Goal: Transaction & Acquisition: Purchase product/service

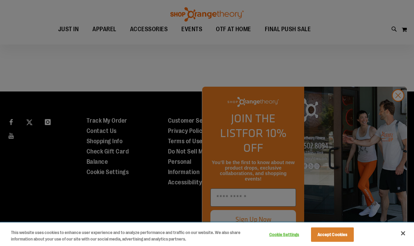
scroll to position [561, 0]
click at [318, 233] on button "Accept Cookies" at bounding box center [332, 234] width 43 height 14
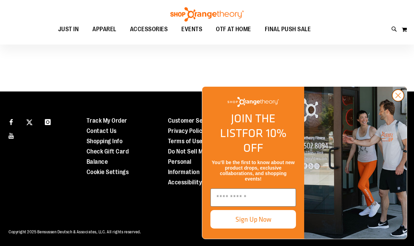
click at [396, 101] on circle "Close dialog" at bounding box center [397, 95] width 11 height 11
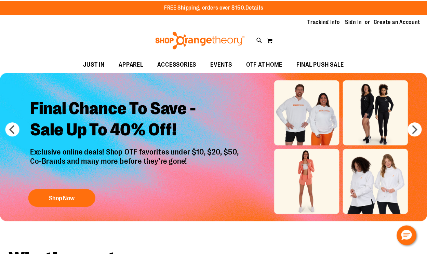
scroll to position [0, 0]
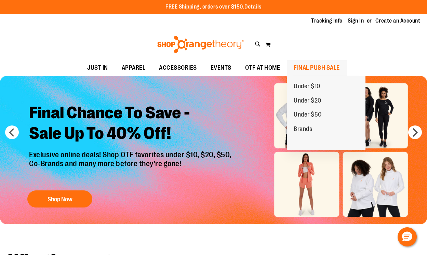
click at [297, 65] on span "FINAL PUSH SALE" at bounding box center [317, 67] width 46 height 15
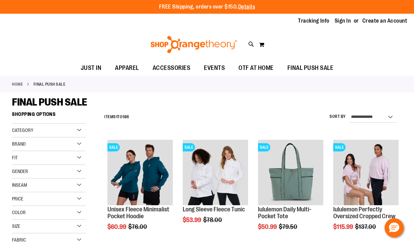
click at [63, 171] on div "Gender" at bounding box center [49, 172] width 74 height 14
click at [39, 192] on span "102 items" at bounding box center [42, 192] width 14 height 7
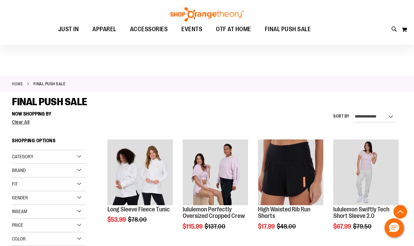
scroll to position [108, 0]
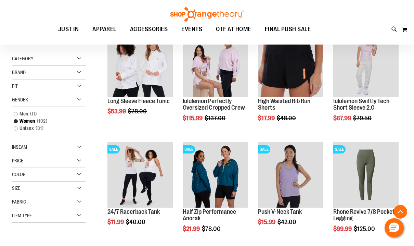
click at [41, 191] on div "Size" at bounding box center [49, 188] width 74 height 14
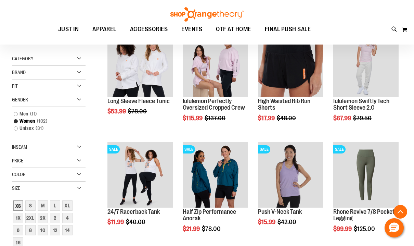
click at [17, 204] on div "XS" at bounding box center [18, 205] width 10 height 10
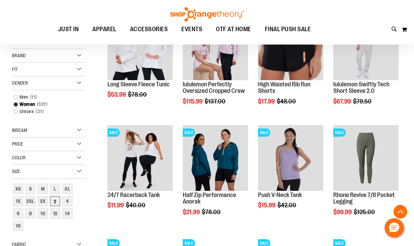
click at [58, 204] on div "2" at bounding box center [55, 201] width 10 height 10
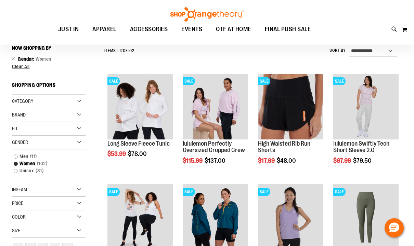
scroll to position [64, 0]
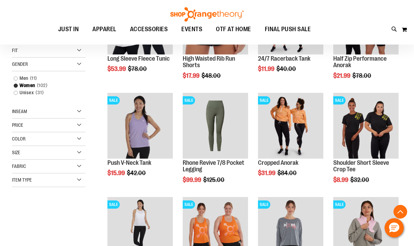
scroll to position [153, 0]
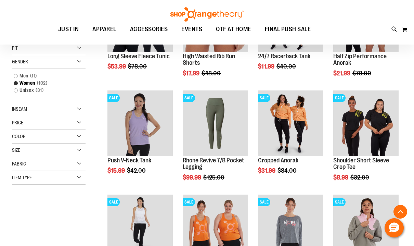
click at [52, 153] on div "Size" at bounding box center [49, 150] width 74 height 14
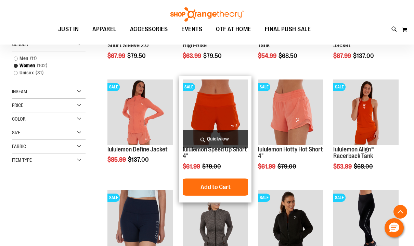
scroll to position [212, 0]
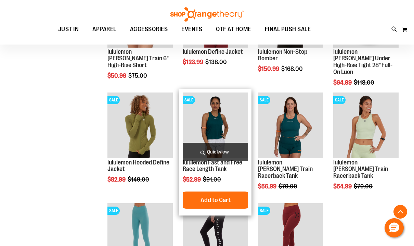
scroll to position [387, 0]
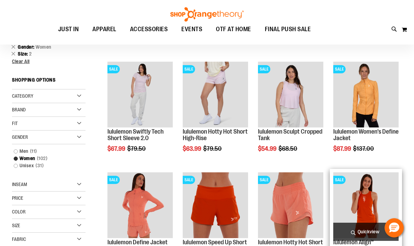
scroll to position [77, 0]
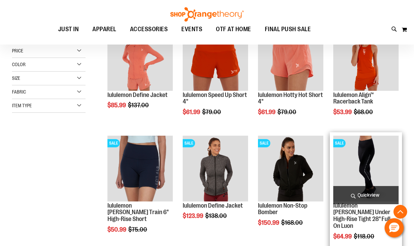
scroll to position [225, 0]
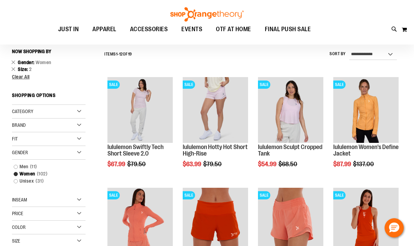
scroll to position [60, 0]
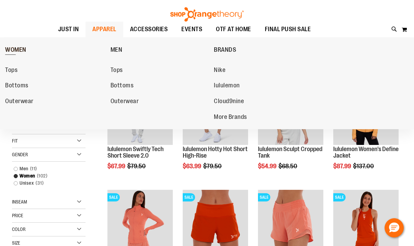
click at [22, 52] on span "WOMEN" at bounding box center [15, 50] width 21 height 9
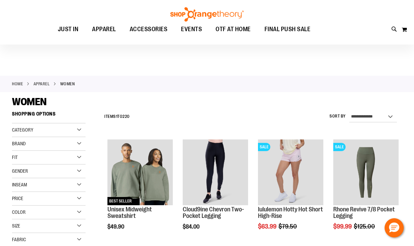
scroll to position [37, 0]
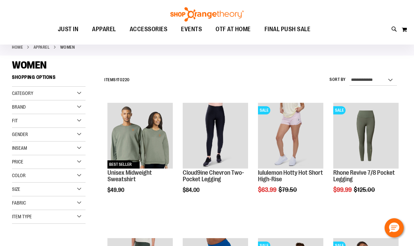
click at [76, 194] on div "Size" at bounding box center [49, 189] width 74 height 14
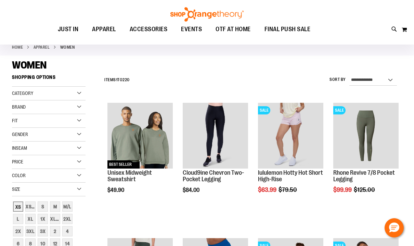
click at [18, 207] on div "XS" at bounding box center [18, 206] width 10 height 10
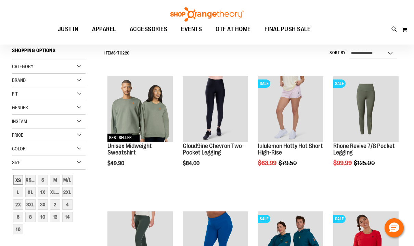
scroll to position [64, 0]
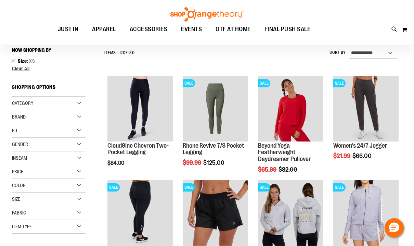
click at [51, 199] on div "Size" at bounding box center [49, 199] width 74 height 14
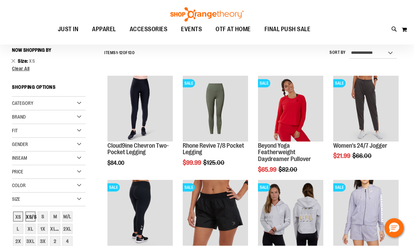
click at [26, 220] on div "XS/S" at bounding box center [30, 216] width 10 height 10
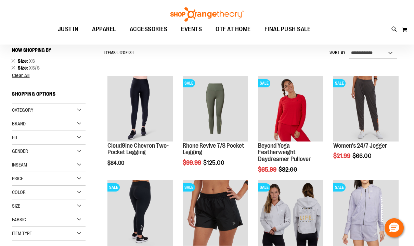
click at [73, 204] on div "Size" at bounding box center [49, 206] width 74 height 14
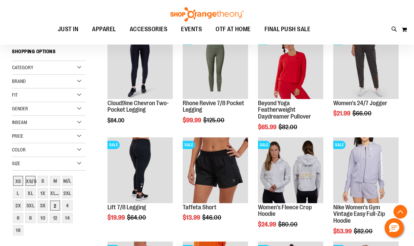
click at [56, 208] on div "2" at bounding box center [55, 205] width 10 height 10
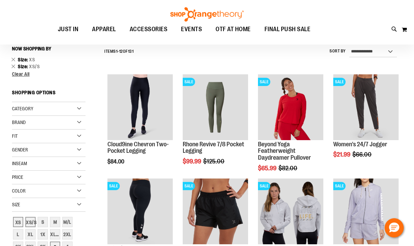
scroll to position [64, 0]
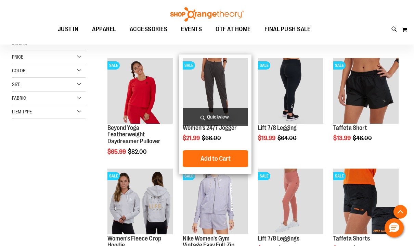
scroll to position [209, 0]
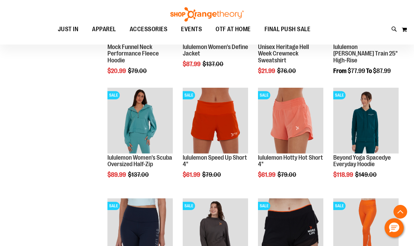
scroll to position [495, 0]
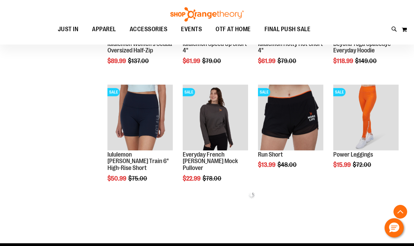
scroll to position [607, 0]
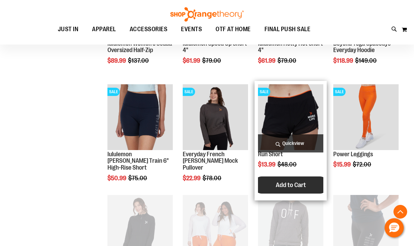
click at [279, 184] on span "Add to Cart" at bounding box center [291, 185] width 30 height 8
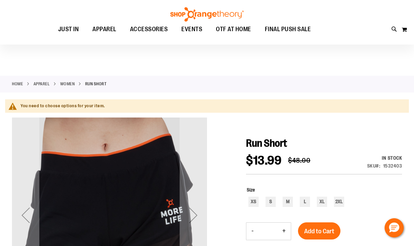
scroll to position [2, 0]
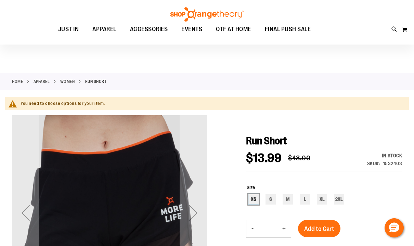
click at [255, 198] on div "XS" at bounding box center [253, 199] width 10 height 10
type input "***"
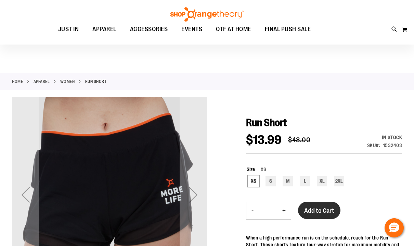
click at [310, 212] on span "Add to Cart" at bounding box center [319, 211] width 30 height 8
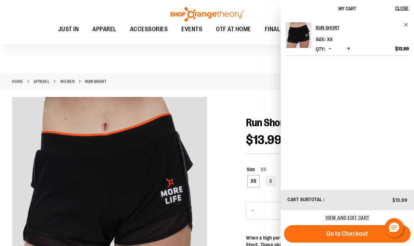
click at [70, 80] on link "WOMEN" at bounding box center [67, 81] width 15 height 6
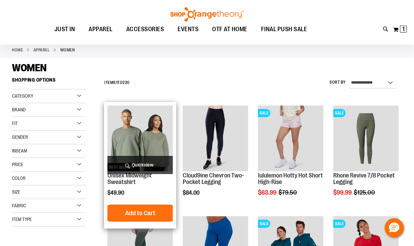
scroll to position [36, 0]
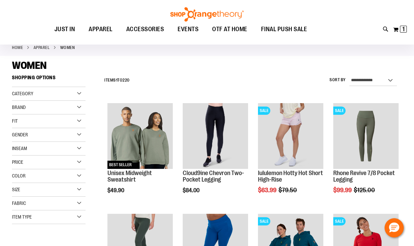
click at [41, 192] on div "Size" at bounding box center [49, 190] width 74 height 14
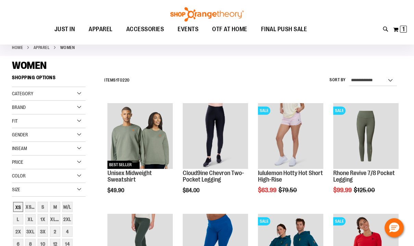
click at [21, 206] on div "XS" at bounding box center [18, 206] width 10 height 10
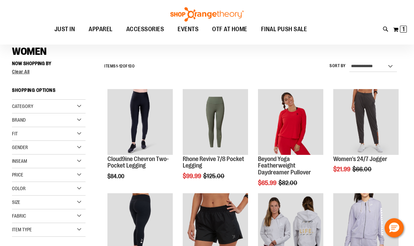
scroll to position [64, 0]
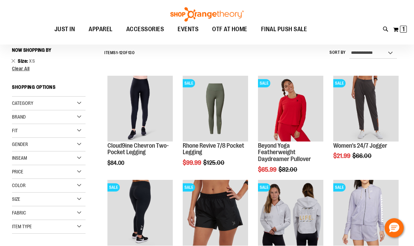
click at [31, 199] on div "Size" at bounding box center [49, 199] width 74 height 14
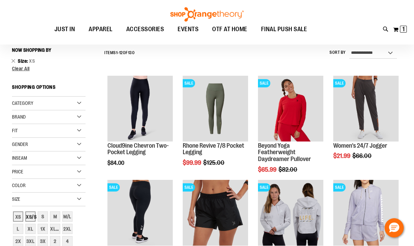
click at [30, 214] on div "XS/S" at bounding box center [30, 216] width 10 height 10
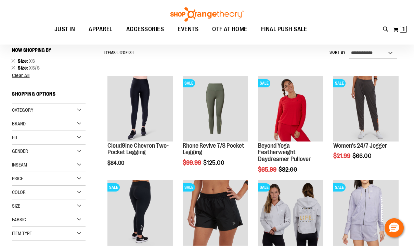
click at [32, 205] on div "Size" at bounding box center [49, 206] width 74 height 14
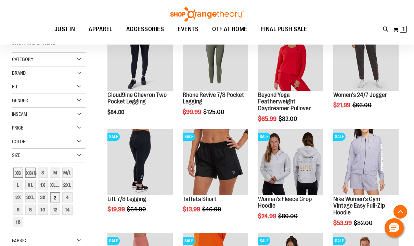
click at [55, 199] on div "2" at bounding box center [55, 197] width 10 height 10
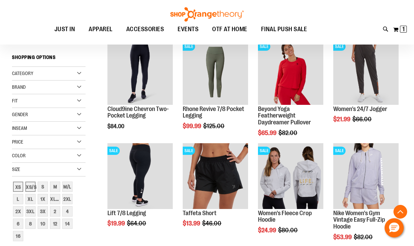
scroll to position [64, 0]
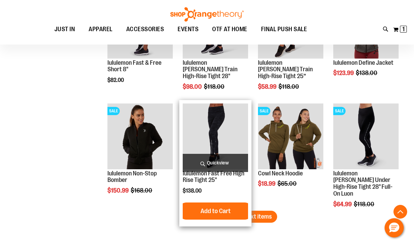
scroll to position [922, 0]
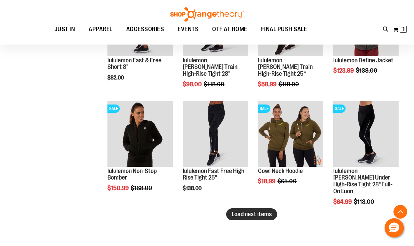
click at [269, 212] on span "Load next items" at bounding box center [252, 213] width 40 height 7
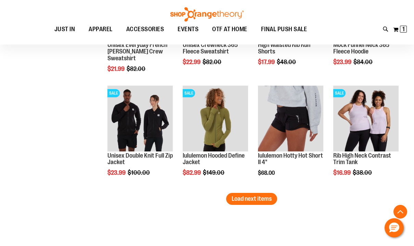
scroll to position [1273, 0]
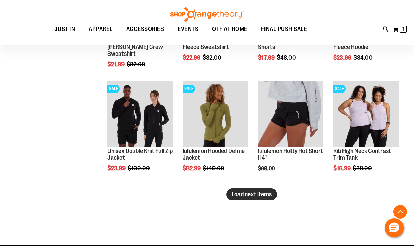
click at [255, 195] on span "Load next items" at bounding box center [252, 194] width 40 height 7
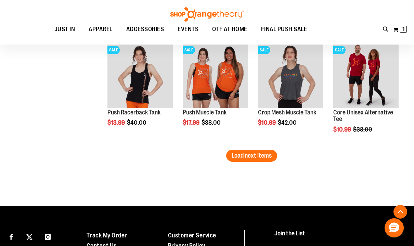
scroll to position [1644, 0]
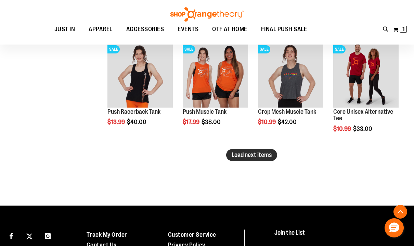
click at [259, 155] on span "Load next items" at bounding box center [252, 154] width 40 height 7
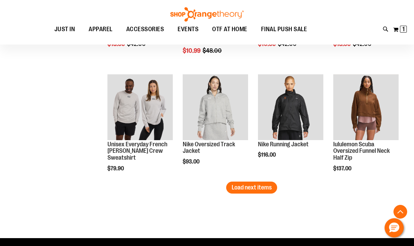
scroll to position [1945, 0]
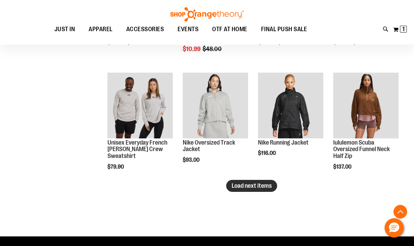
click at [258, 188] on span "Load next items" at bounding box center [252, 185] width 40 height 7
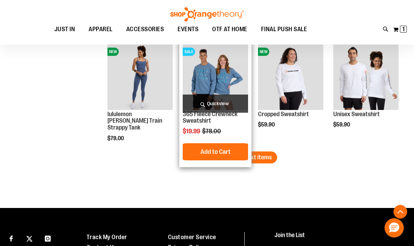
scroll to position [2322, 0]
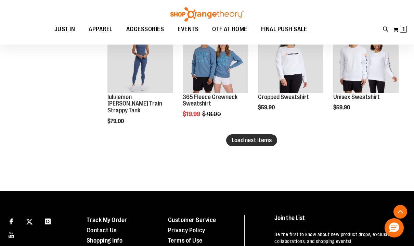
click at [259, 143] on span "Load next items" at bounding box center [252, 139] width 40 height 7
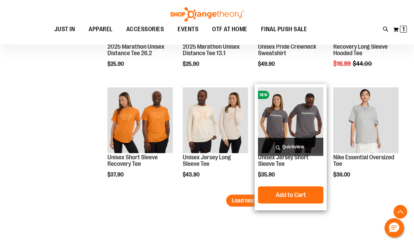
scroll to position [2594, 0]
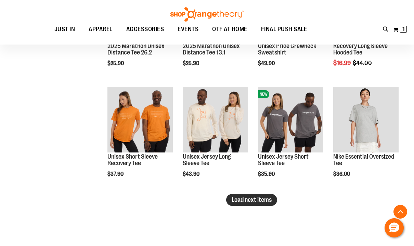
click at [237, 202] on span "Load next items" at bounding box center [252, 199] width 40 height 7
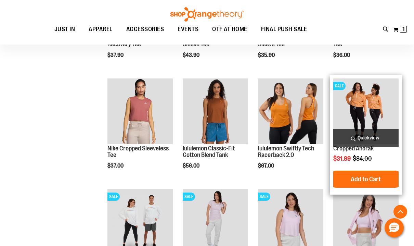
scroll to position [2711, 0]
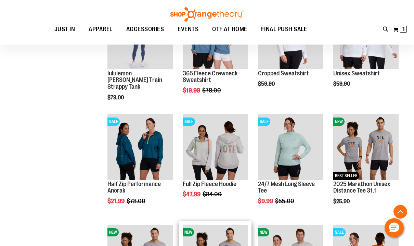
scroll to position [2347, 0]
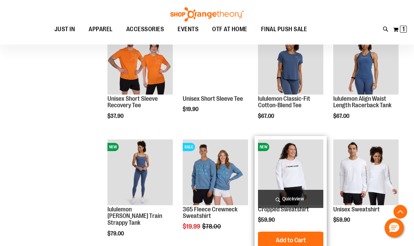
scroll to position [2209, 0]
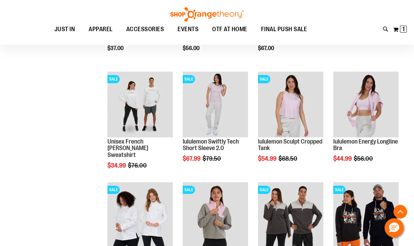
scroll to position [2861, 0]
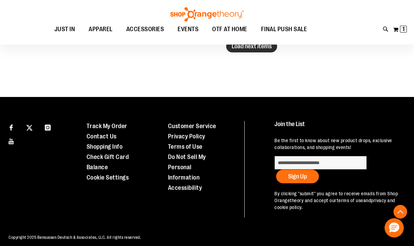
click at [246, 48] on span "Load next items" at bounding box center [252, 46] width 40 height 7
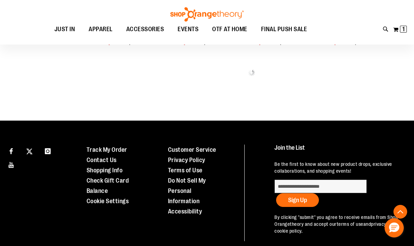
scroll to position [3049, 0]
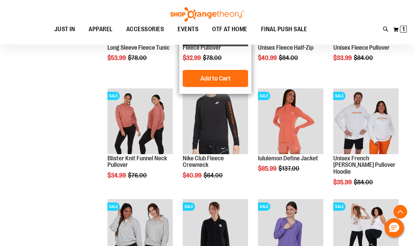
scroll to position [3047, 0]
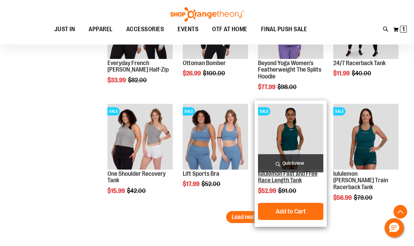
scroll to position [3239, 0]
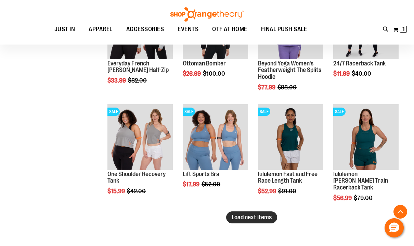
click at [261, 217] on span "Load next items" at bounding box center [252, 216] width 40 height 7
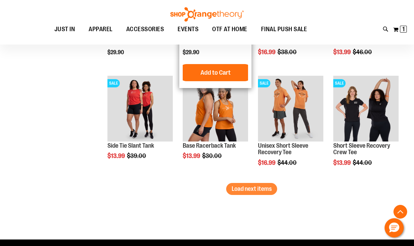
scroll to position [3600, 0]
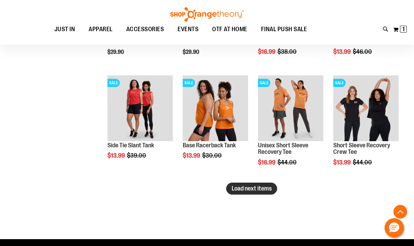
click at [264, 190] on span "Load next items" at bounding box center [252, 188] width 40 height 7
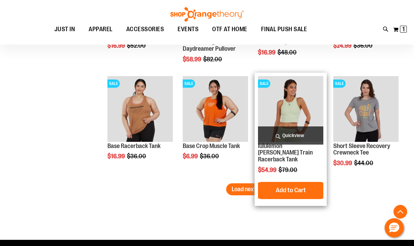
scroll to position [3934, 0]
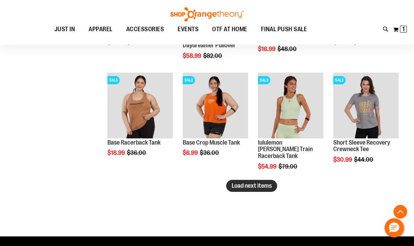
click at [249, 185] on span "Load next items" at bounding box center [252, 185] width 40 height 7
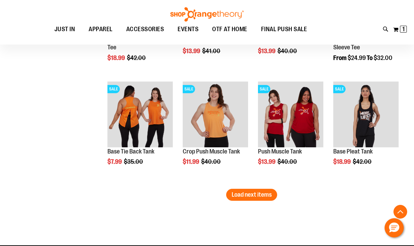
scroll to position [4257, 0]
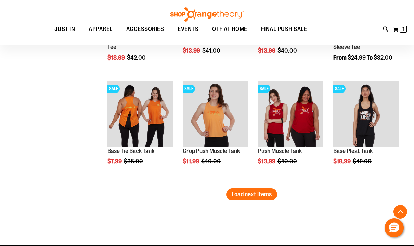
click at [248, 196] on span "Load next items" at bounding box center [252, 194] width 40 height 7
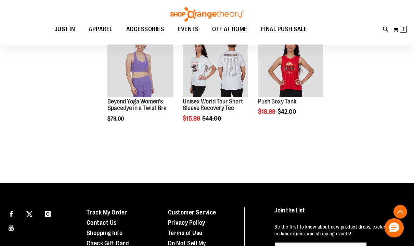
scroll to position [4459, 0]
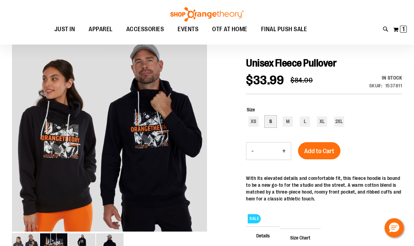
scroll to position [63, 0]
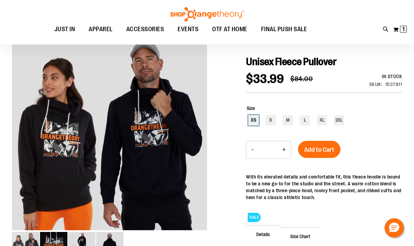
click at [253, 119] on div "XS" at bounding box center [253, 120] width 10 height 10
type input "***"
click at [311, 147] on span "Add to Cart" at bounding box center [319, 150] width 30 height 8
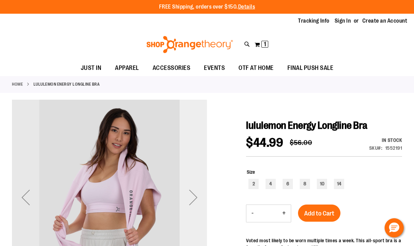
click at [188, 202] on div "Next" at bounding box center [193, 196] width 27 height 27
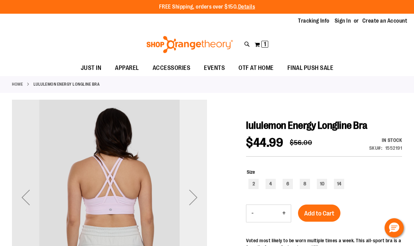
click at [193, 200] on div "Next" at bounding box center [193, 196] width 27 height 27
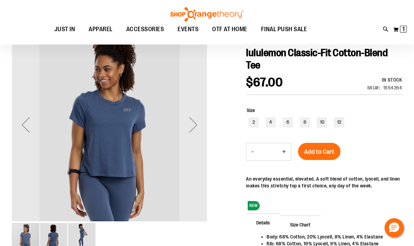
scroll to position [72, 0]
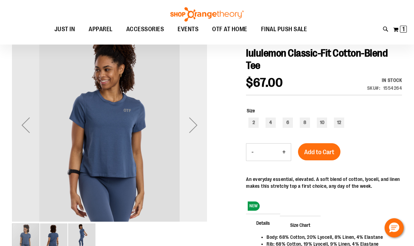
click at [193, 119] on div "Next" at bounding box center [193, 124] width 27 height 27
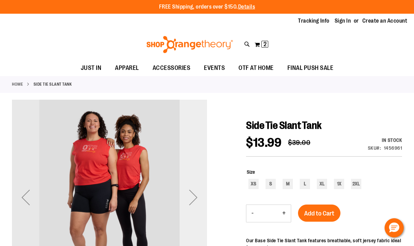
click at [192, 200] on div "Next" at bounding box center [193, 196] width 27 height 27
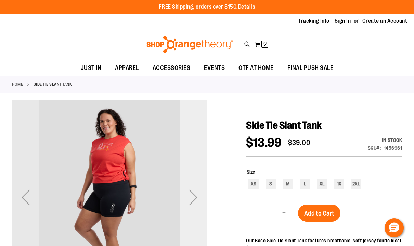
click at [192, 200] on div "Next" at bounding box center [193, 196] width 27 height 27
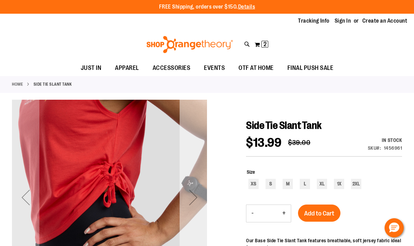
click at [192, 200] on div "Next" at bounding box center [193, 196] width 27 height 27
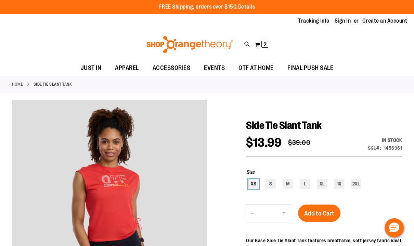
click at [254, 185] on div "XS" at bounding box center [253, 184] width 10 height 10
type input "***"
click at [292, 204] on div "- Qty * +" at bounding box center [272, 213] width 52 height 18
click at [309, 209] on button "Add to Cart" at bounding box center [319, 212] width 42 height 17
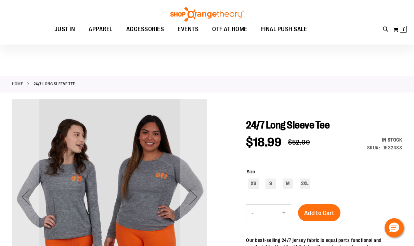
scroll to position [25, 0]
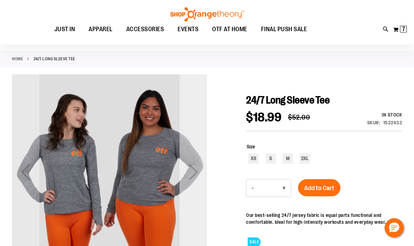
click at [194, 171] on div "Next" at bounding box center [193, 171] width 27 height 27
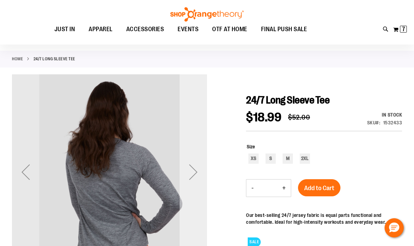
click at [194, 171] on div "Next" at bounding box center [193, 171] width 27 height 27
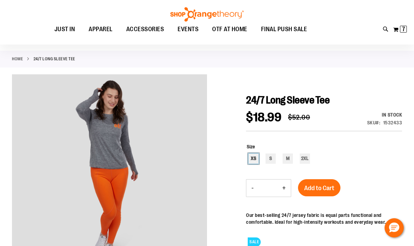
click at [250, 159] on div "XS" at bounding box center [253, 158] width 10 height 10
type input "***"
click at [314, 185] on span "Add to Cart" at bounding box center [319, 188] width 30 height 8
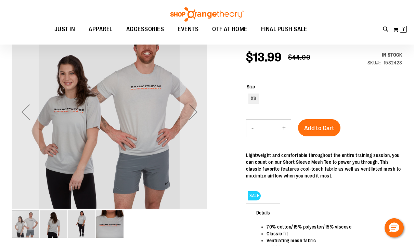
scroll to position [85, 0]
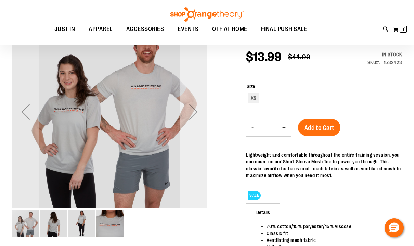
click at [193, 114] on div "Next" at bounding box center [193, 111] width 27 height 27
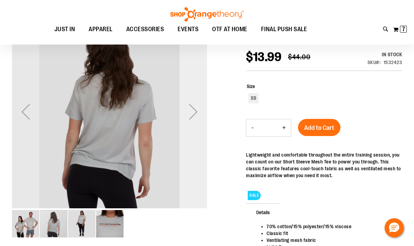
click at [193, 114] on div "Next" at bounding box center [193, 111] width 27 height 27
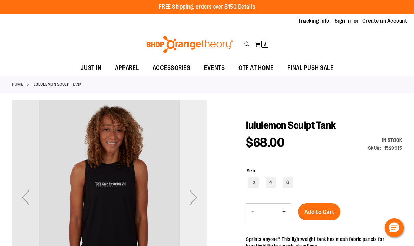
click at [194, 203] on div "Next" at bounding box center [193, 196] width 27 height 27
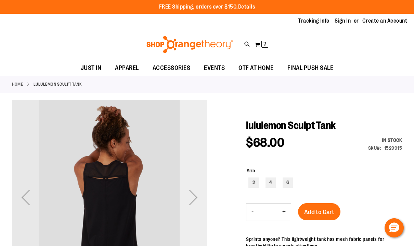
click at [194, 203] on div "Next" at bounding box center [193, 196] width 27 height 27
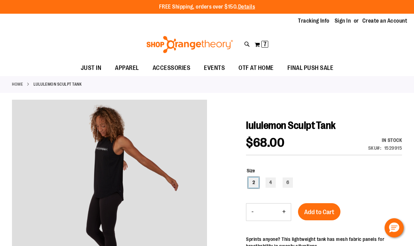
click at [253, 178] on div "2" at bounding box center [253, 182] width 10 height 10
type input "***"
click at [314, 211] on span "Add to Cart" at bounding box center [319, 212] width 30 height 8
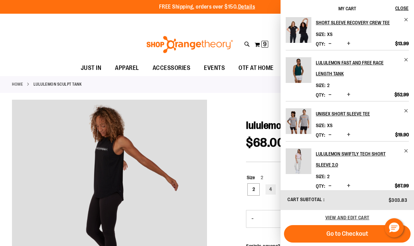
scroll to position [153, 0]
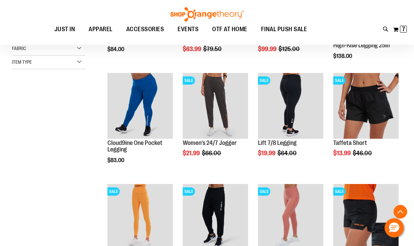
scroll to position [180, 0]
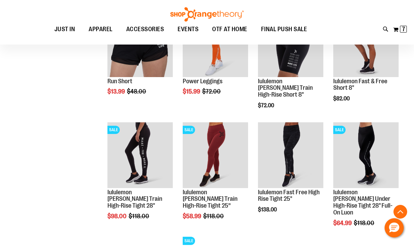
scroll to position [557, 0]
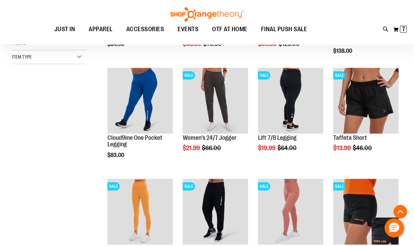
scroll to position [179, 0]
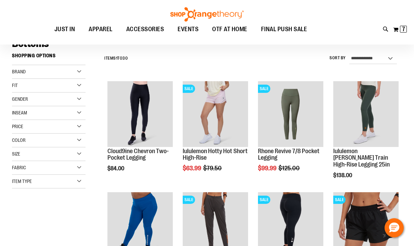
scroll to position [10, 0]
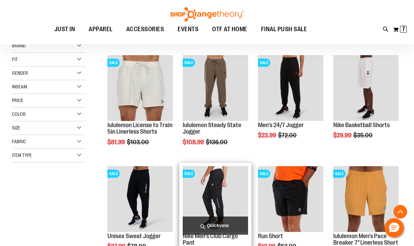
scroll to position [59, 0]
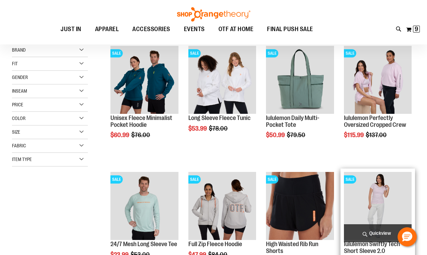
scroll to position [13, 0]
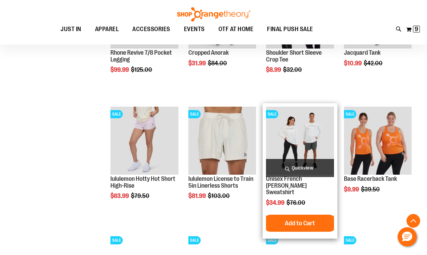
scroll to position [465, 0]
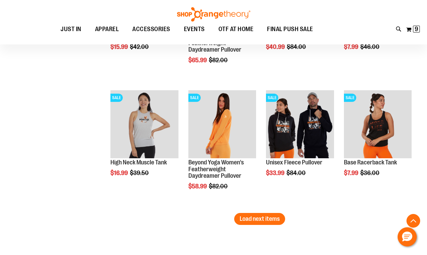
scroll to position [989, 0]
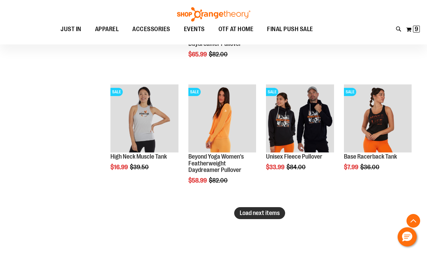
click at [254, 219] on button "Load next items" at bounding box center [259, 213] width 51 height 12
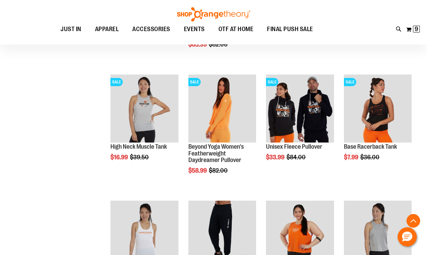
scroll to position [1000, 0]
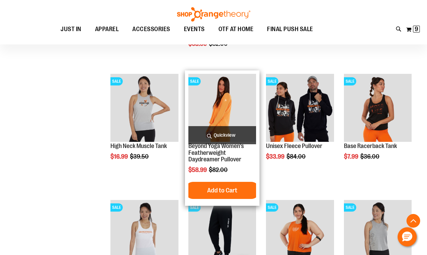
click at [246, 136] on span "Quickview" at bounding box center [222, 135] width 68 height 18
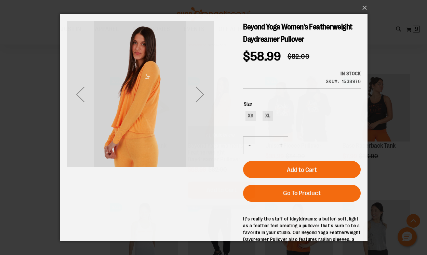
scroll to position [0, 0]
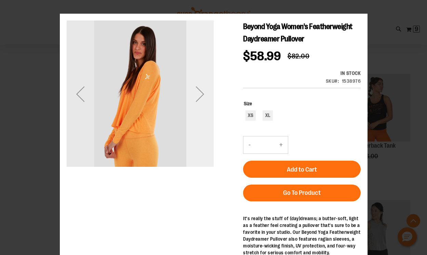
click at [201, 88] on div "Next" at bounding box center [199, 93] width 27 height 27
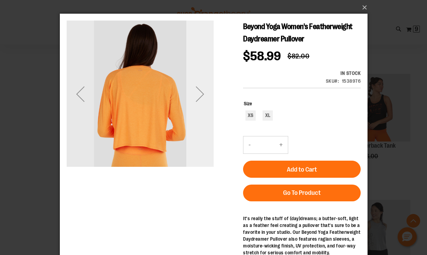
click at [201, 88] on div "Next" at bounding box center [199, 93] width 27 height 27
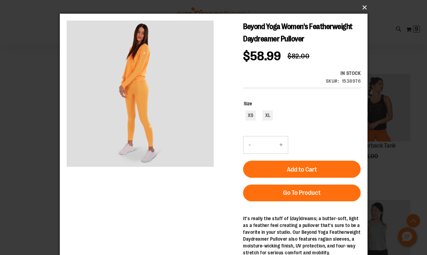
click at [363, 11] on button "×" at bounding box center [216, 7] width 308 height 15
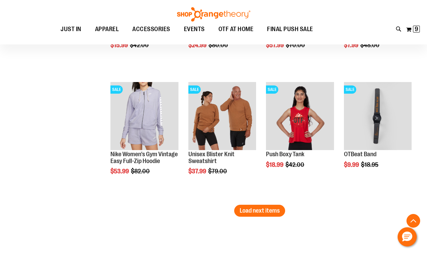
scroll to position [1372, 0]
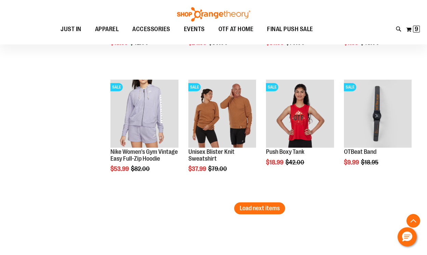
click at [261, 207] on span "Load next items" at bounding box center [260, 208] width 40 height 7
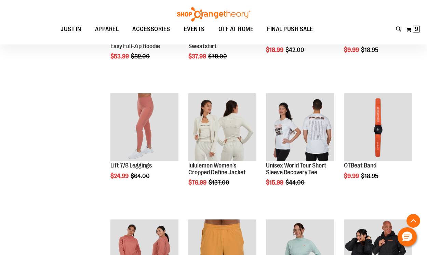
scroll to position [1490, 0]
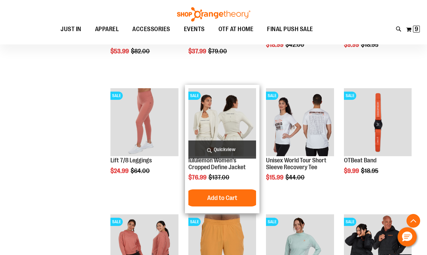
click at [233, 150] on span "Quickview" at bounding box center [222, 150] width 68 height 18
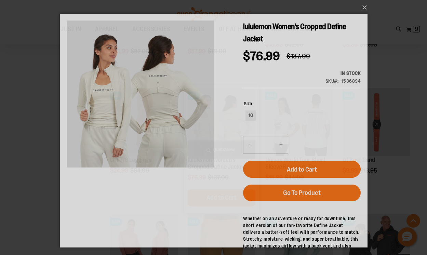
scroll to position [0, 0]
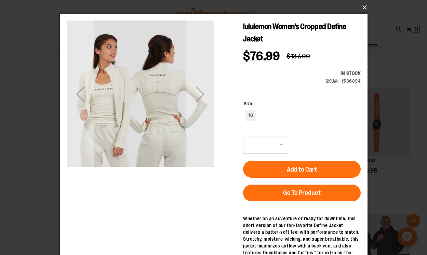
click at [362, 8] on button "×" at bounding box center [216, 7] width 308 height 15
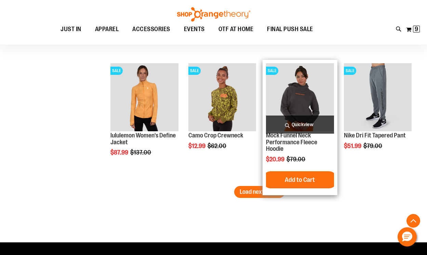
scroll to position [1775, 0]
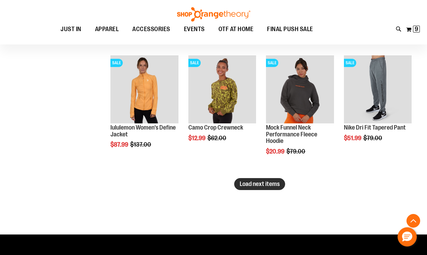
click at [256, 188] on button "Load next items" at bounding box center [259, 184] width 51 height 12
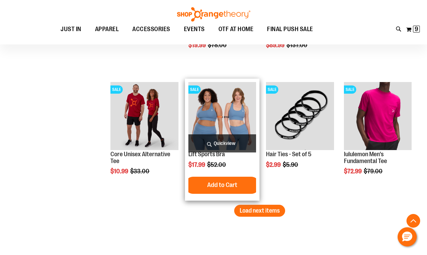
scroll to position [2198, 0]
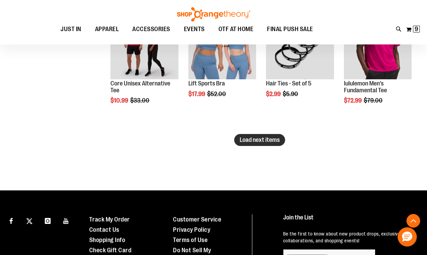
click at [279, 141] on span "Load next items" at bounding box center [260, 139] width 40 height 7
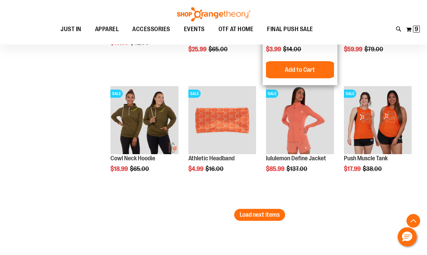
scroll to position [2504, 0]
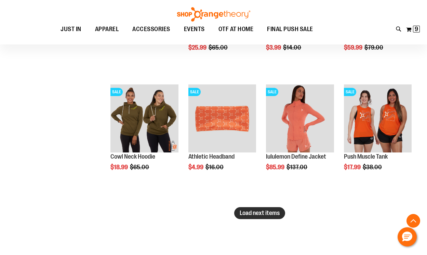
click at [258, 212] on span "Load next items" at bounding box center [260, 213] width 40 height 7
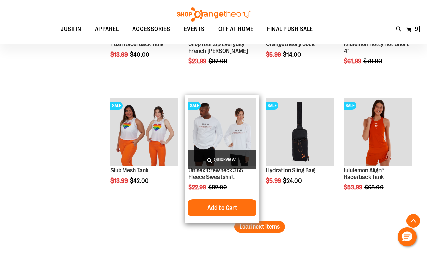
scroll to position [2884, 0]
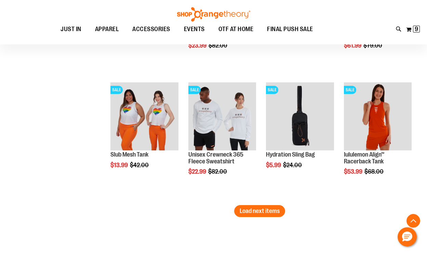
click at [259, 214] on span "Load next items" at bounding box center [260, 211] width 40 height 7
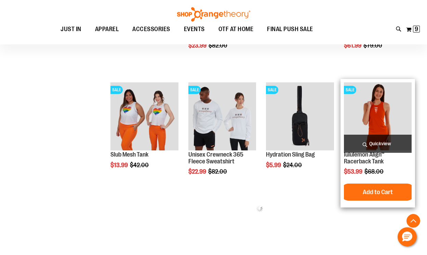
click at [368, 145] on span "Quickview" at bounding box center [378, 144] width 68 height 18
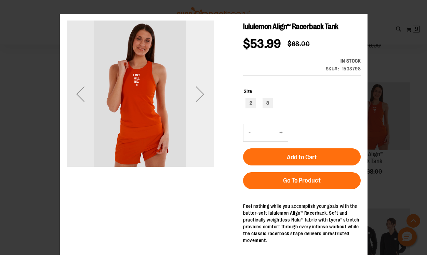
click at [204, 93] on div "Next" at bounding box center [199, 93] width 27 height 27
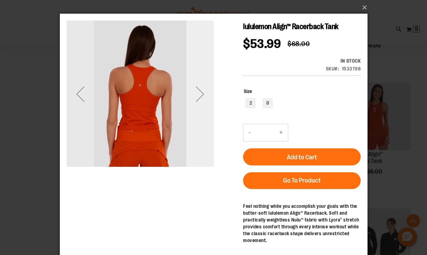
click at [204, 93] on div "Next" at bounding box center [199, 93] width 27 height 27
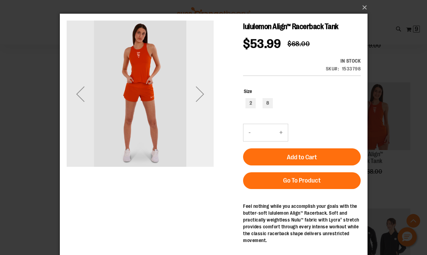
click at [204, 93] on div "Next" at bounding box center [199, 93] width 27 height 27
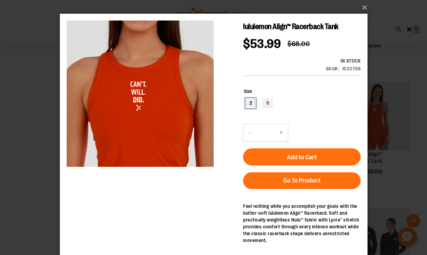
click at [251, 101] on div "2" at bounding box center [250, 103] width 10 height 10
type input "***"
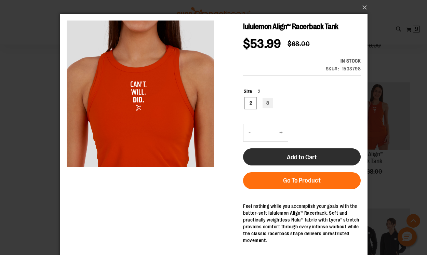
click at [272, 154] on button "Add to Cart" at bounding box center [302, 156] width 118 height 17
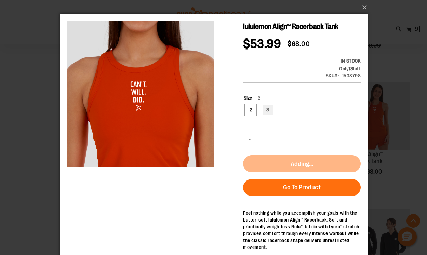
click at [384, 190] on div "×" at bounding box center [213, 127] width 427 height 255
click at [363, 6] on button "×" at bounding box center [216, 7] width 308 height 15
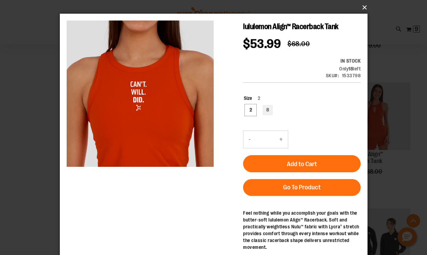
click at [362, 7] on button "×" at bounding box center [216, 7] width 308 height 15
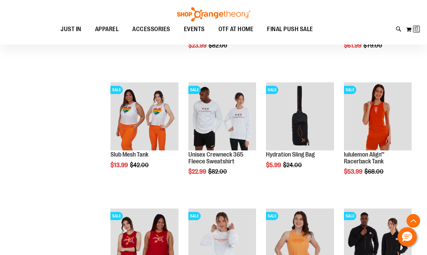
click at [361, 3] on div "Toggle Nav Search Popular Suggestions Advanced Search" at bounding box center [213, 22] width 427 height 44
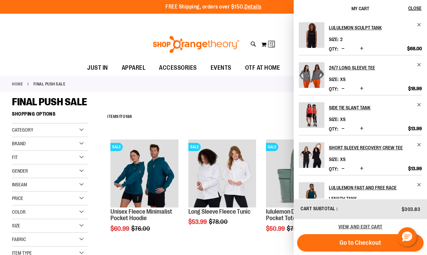
click at [267, 109] on div "**********" at bounding box center [259, 117] width 311 height 18
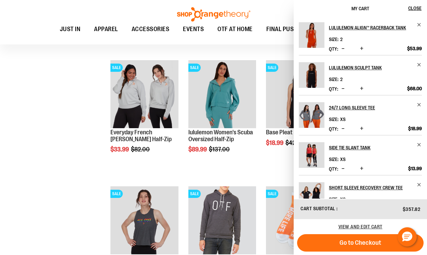
scroll to position [2312, 0]
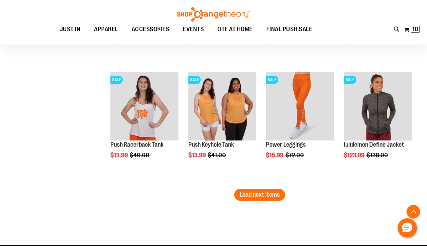
scroll to position [3102, 0]
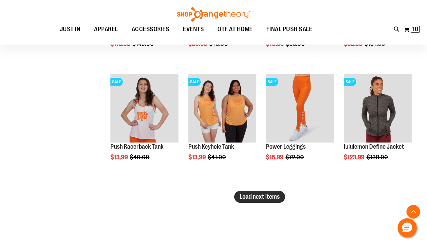
click at [273, 199] on span "Load next items" at bounding box center [260, 196] width 40 height 7
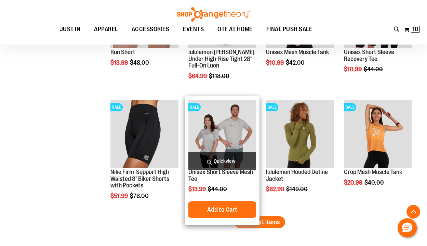
scroll to position [3437, 0]
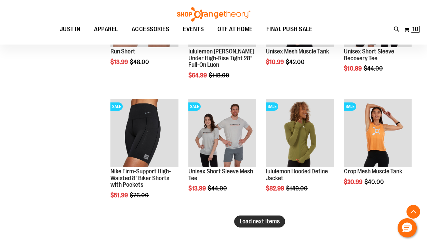
click at [272, 224] on span "Load next items" at bounding box center [260, 221] width 40 height 7
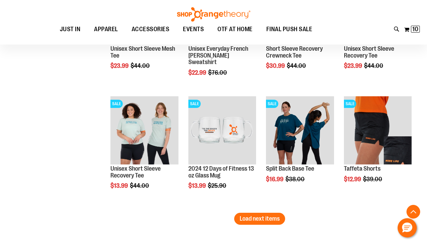
scroll to position [3811, 0]
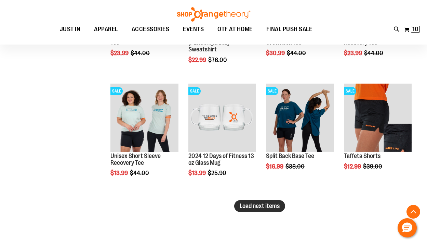
click at [274, 207] on span "Load next items" at bounding box center [260, 205] width 40 height 7
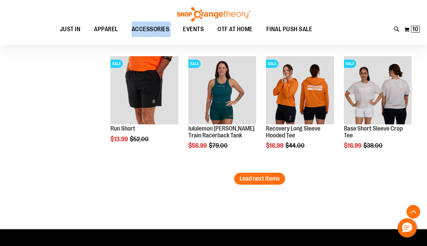
scroll to position [4199, 0]
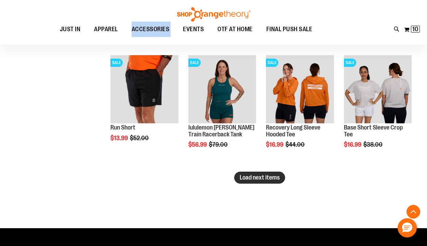
click at [268, 180] on span "Load next items" at bounding box center [260, 177] width 40 height 7
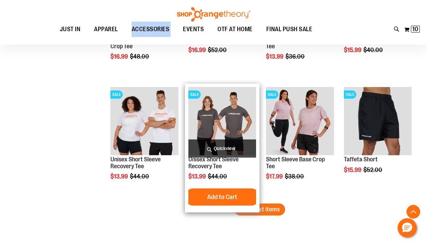
scroll to position [4527, 0]
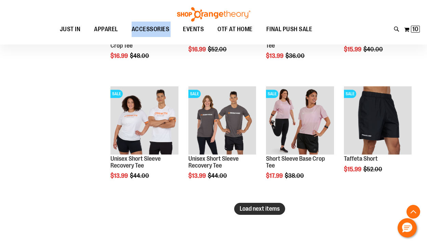
click at [249, 208] on span "Load next items" at bounding box center [260, 208] width 40 height 7
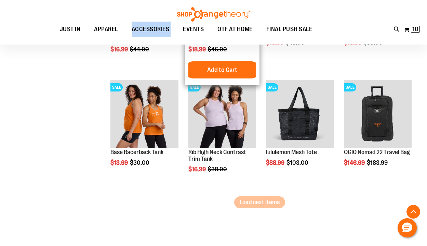
scroll to position [4894, 0]
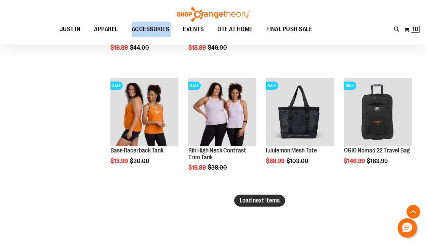
click at [262, 201] on span "Load next items" at bounding box center [260, 200] width 40 height 7
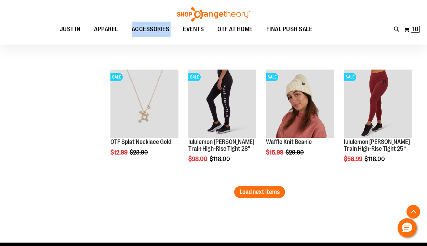
scroll to position [5271, 0]
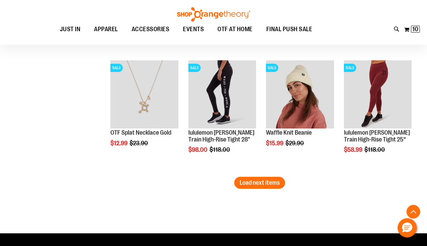
click at [270, 183] on span "Load next items" at bounding box center [260, 182] width 40 height 7
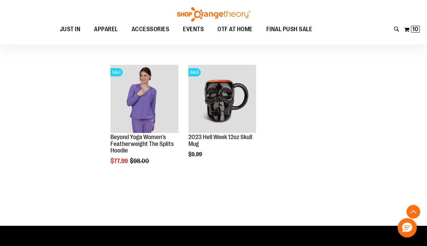
scroll to position [5515, 0]
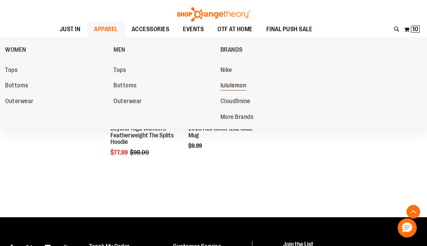
click at [224, 86] on span "lululemon" at bounding box center [234, 86] width 26 height 9
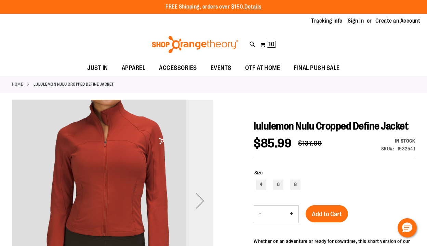
click at [199, 199] on div "Next" at bounding box center [199, 200] width 27 height 27
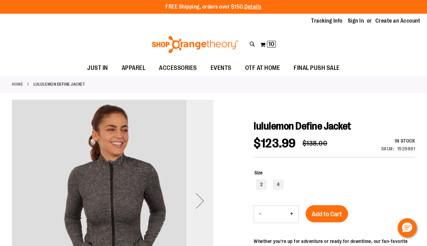
click at [201, 202] on div "Next" at bounding box center [199, 200] width 27 height 27
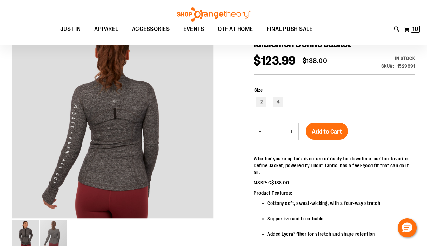
scroll to position [81, 0]
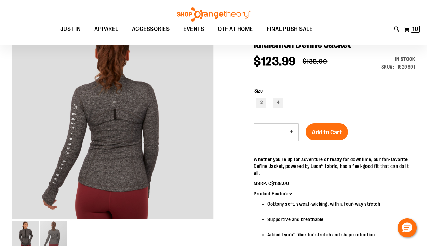
click at [139, 3] on div "Toggle Nav Search Popular Suggestions Advanced Search" at bounding box center [213, 22] width 427 height 44
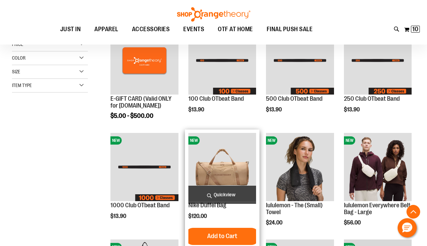
scroll to position [162, 0]
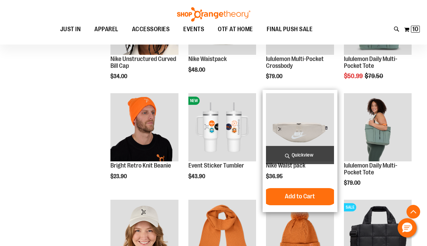
scroll to position [477, 0]
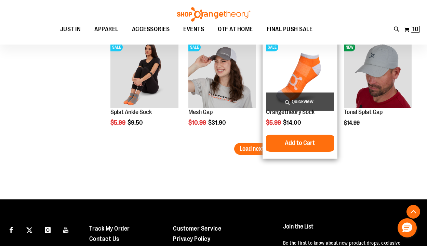
scroll to position [952, 0]
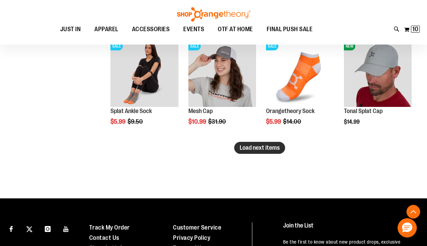
click at [251, 147] on span "Load next items" at bounding box center [260, 147] width 40 height 7
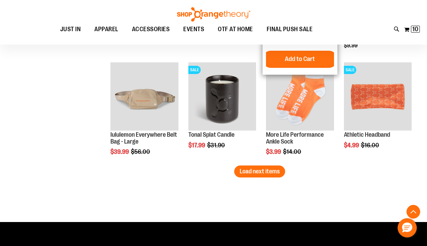
scroll to position [1252, 0]
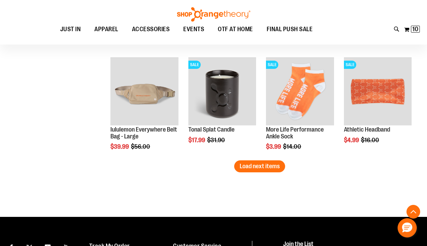
click at [250, 167] on span "Load next items" at bounding box center [260, 165] width 40 height 7
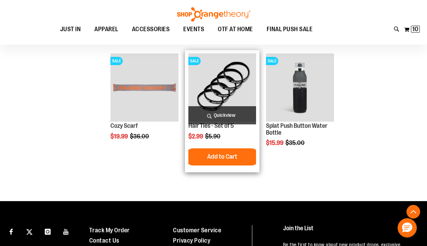
scroll to position [1400, 0]
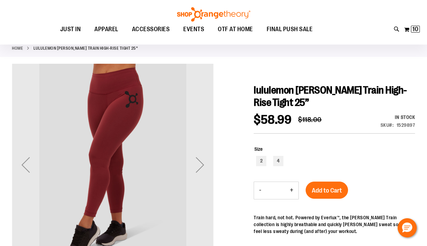
scroll to position [37, 0]
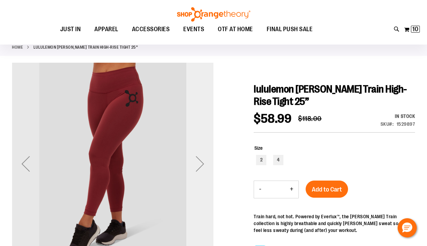
click at [198, 167] on div "Next" at bounding box center [199, 163] width 27 height 27
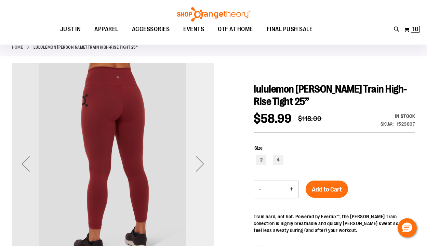
click at [199, 168] on div "Next" at bounding box center [199, 163] width 27 height 27
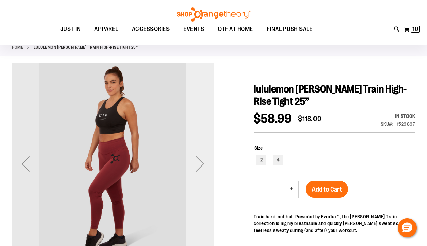
click at [199, 168] on div "Next" at bounding box center [199, 163] width 27 height 27
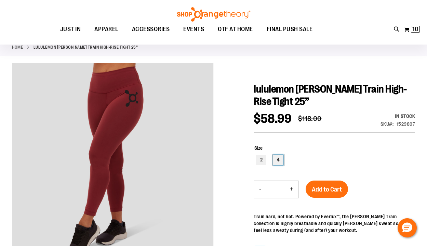
click at [284, 156] on div "4" at bounding box center [278, 160] width 10 height 10
type input "***"
click at [320, 180] on button "Add to Cart" at bounding box center [327, 188] width 42 height 17
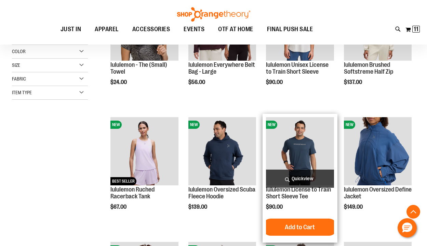
scroll to position [150, 0]
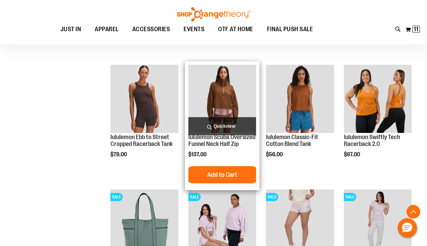
scroll to position [532, 0]
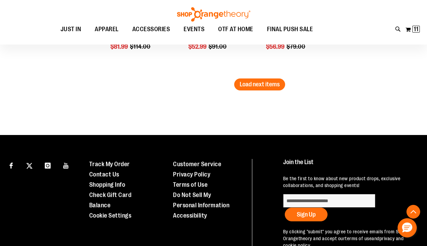
scroll to position [1178, 0]
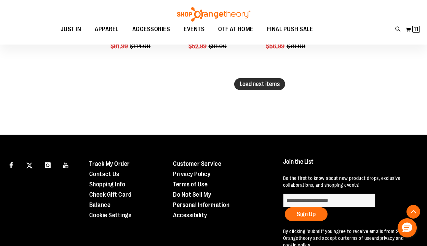
click at [272, 86] on span "Load next items" at bounding box center [260, 83] width 40 height 7
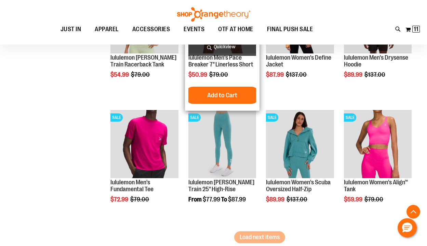
scroll to position [1413, 0]
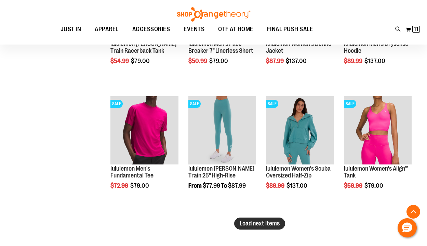
click at [268, 224] on span "Load next items" at bounding box center [260, 223] width 40 height 7
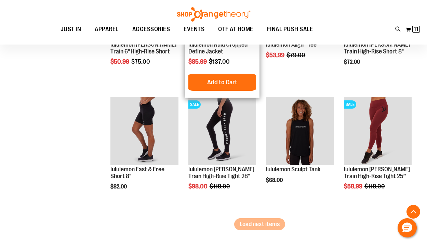
scroll to position [1798, 0]
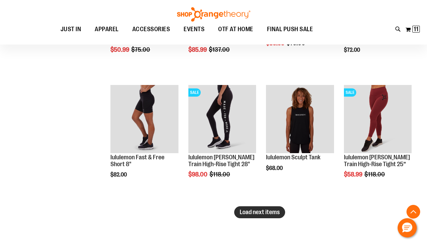
click at [264, 218] on button "Load next items" at bounding box center [259, 212] width 51 height 12
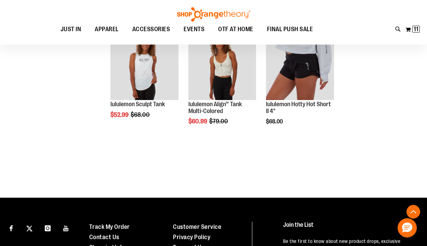
scroll to position [2099, 0]
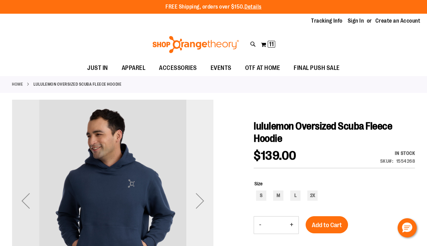
click at [200, 208] on div "Next" at bounding box center [199, 200] width 27 height 27
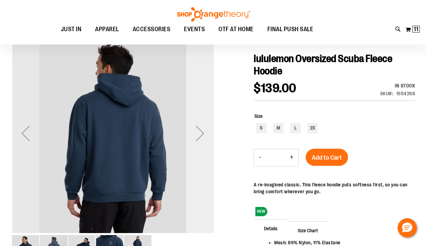
scroll to position [74, 0]
